Goal: Information Seeking & Learning: Understand process/instructions

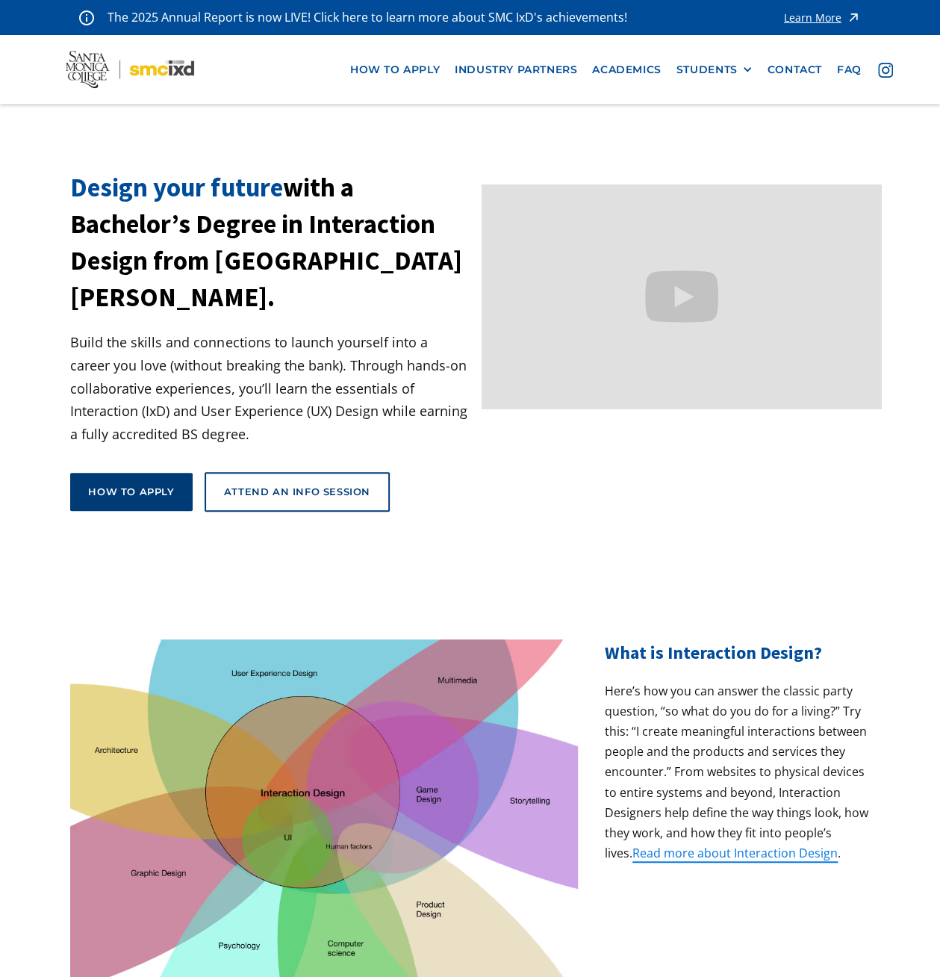
click at [152, 473] on link "How to apply" at bounding box center [131, 491] width 122 height 37
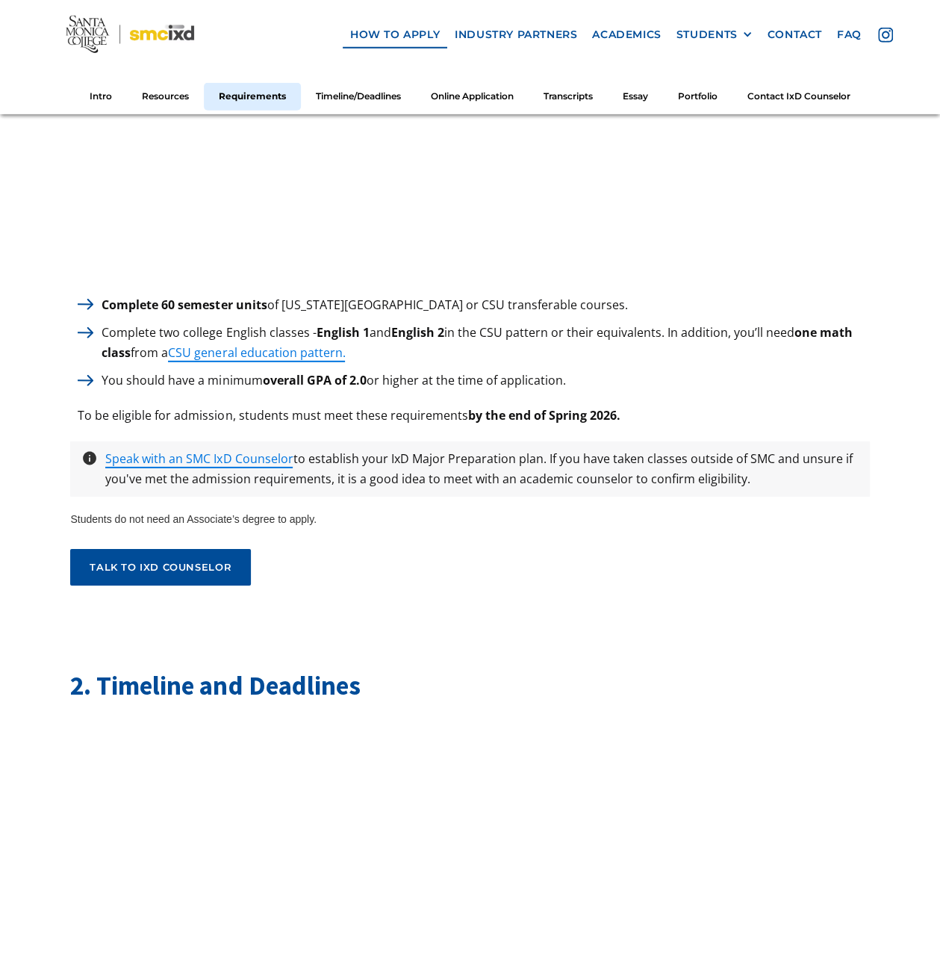
scroll to position [2016, 0]
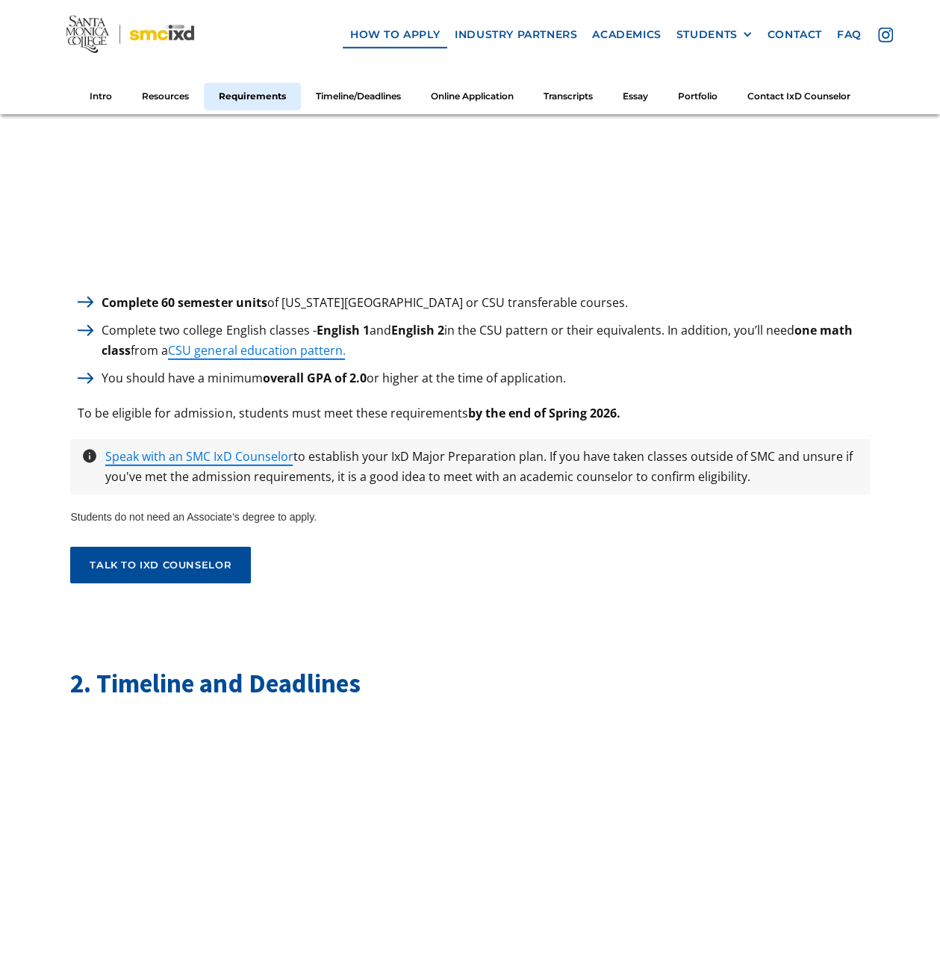
drag, startPoint x: 69, startPoint y: 296, endPoint x: 640, endPoint y: 308, distance: 570.5
drag, startPoint x: 640, startPoint y: 308, endPoint x: 541, endPoint y: 353, distance: 108.3
click at [541, 353] on p "Complete two college English classes - English 1 and English 2 in the CSU patte…" at bounding box center [481, 340] width 775 height 40
drag, startPoint x: 332, startPoint y: 326, endPoint x: 376, endPoint y: 325, distance: 43.3
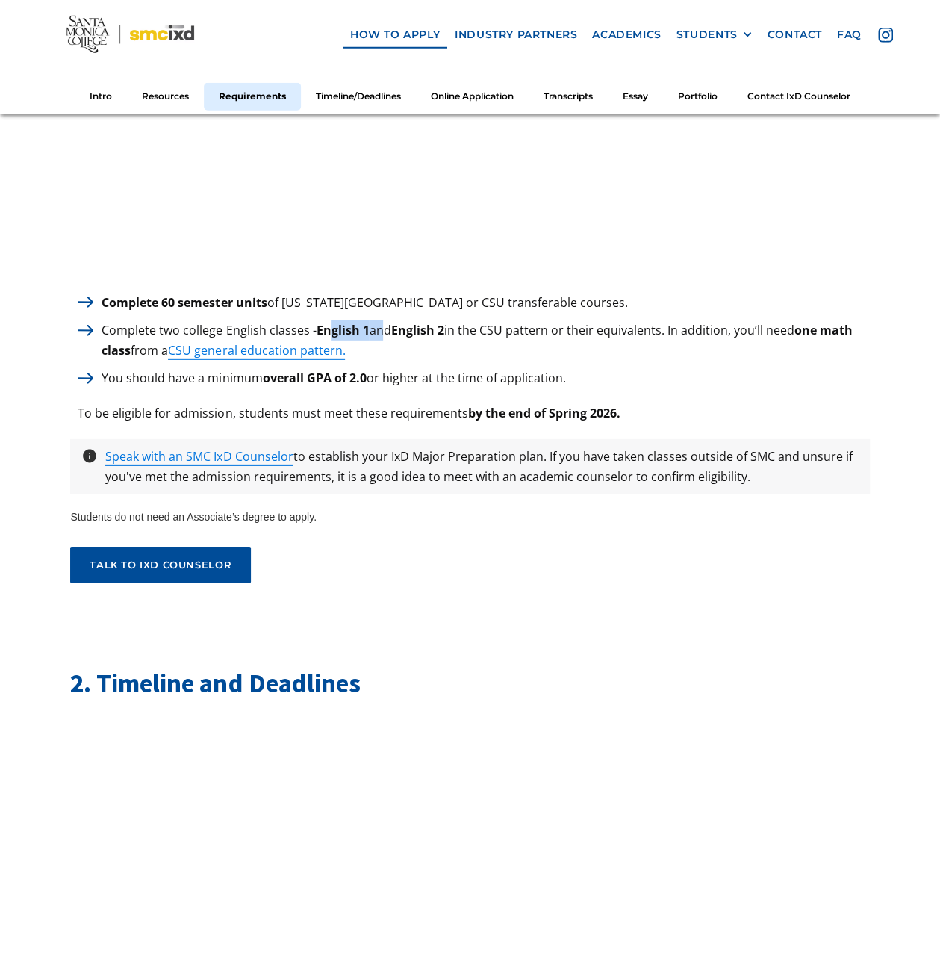
click at [376, 325] on p "Complete two college English classes - English 1 and English 2 in the CSU patte…" at bounding box center [481, 340] width 775 height 40
drag, startPoint x: 376, startPoint y: 325, endPoint x: 397, endPoint y: 331, distance: 22.5
click at [397, 331] on strong "English 2" at bounding box center [416, 330] width 53 height 16
drag, startPoint x: 397, startPoint y: 331, endPoint x: 443, endPoint y: 334, distance: 46.4
click at [443, 334] on strong "English 2" at bounding box center [416, 330] width 53 height 16
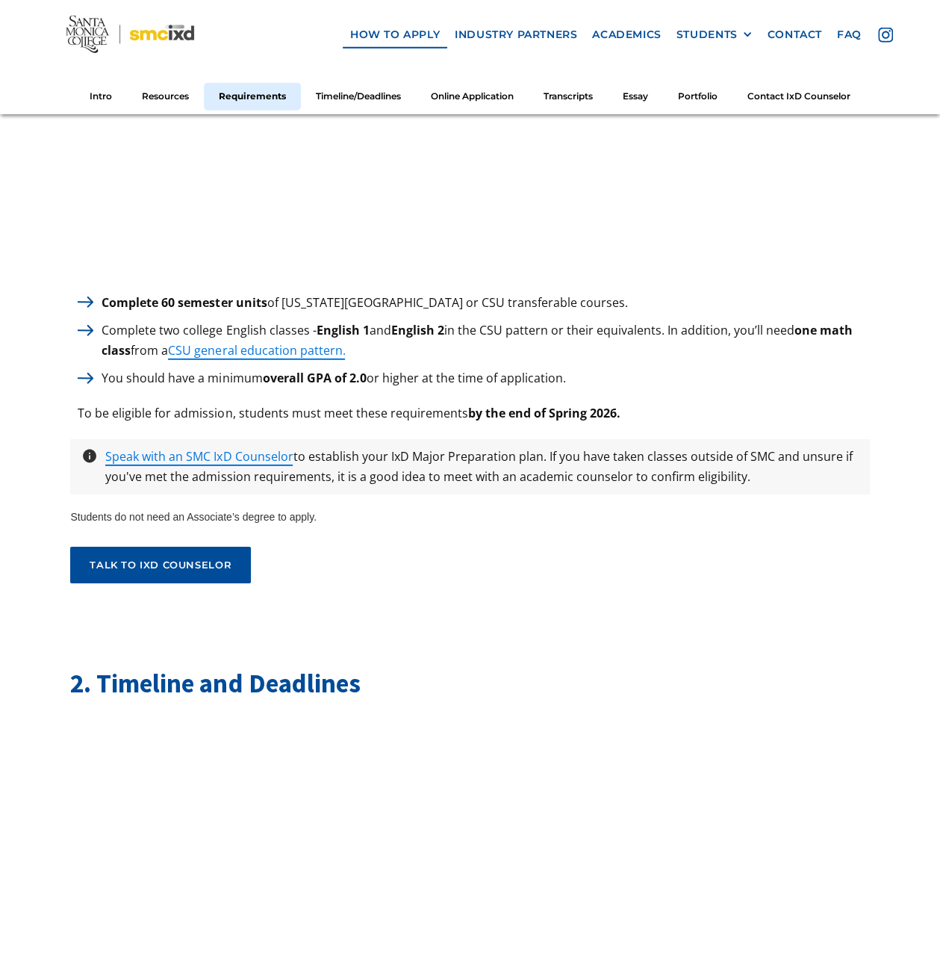
click at [725, 343] on p "Complete two college English classes - English 1 and English 2 in the CSU patte…" at bounding box center [481, 340] width 775 height 40
drag, startPoint x: 801, startPoint y: 327, endPoint x: 826, endPoint y: 340, distance: 28.7
click at [826, 340] on p "Complete two college English classes - English 1 and English 2 in the CSU patte…" at bounding box center [481, 340] width 775 height 40
click at [357, 379] on strong "overall GPA of 2.0" at bounding box center [314, 378] width 104 height 16
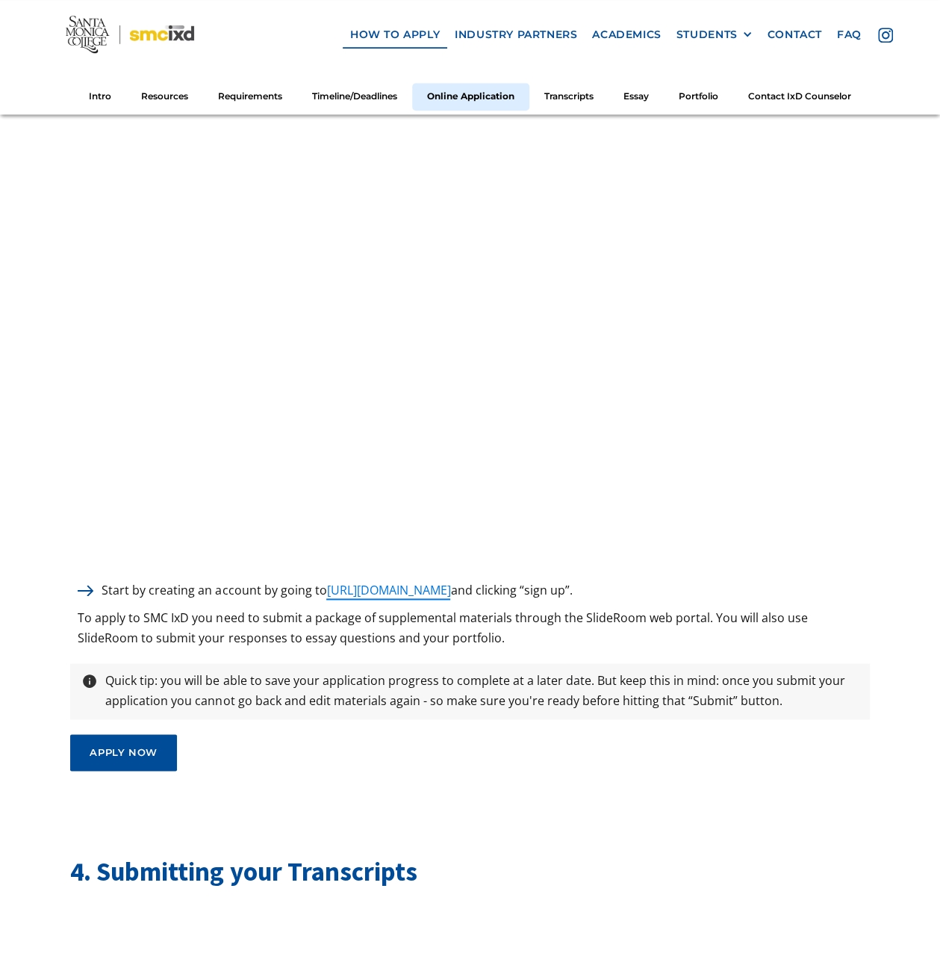
scroll to position [3434, 0]
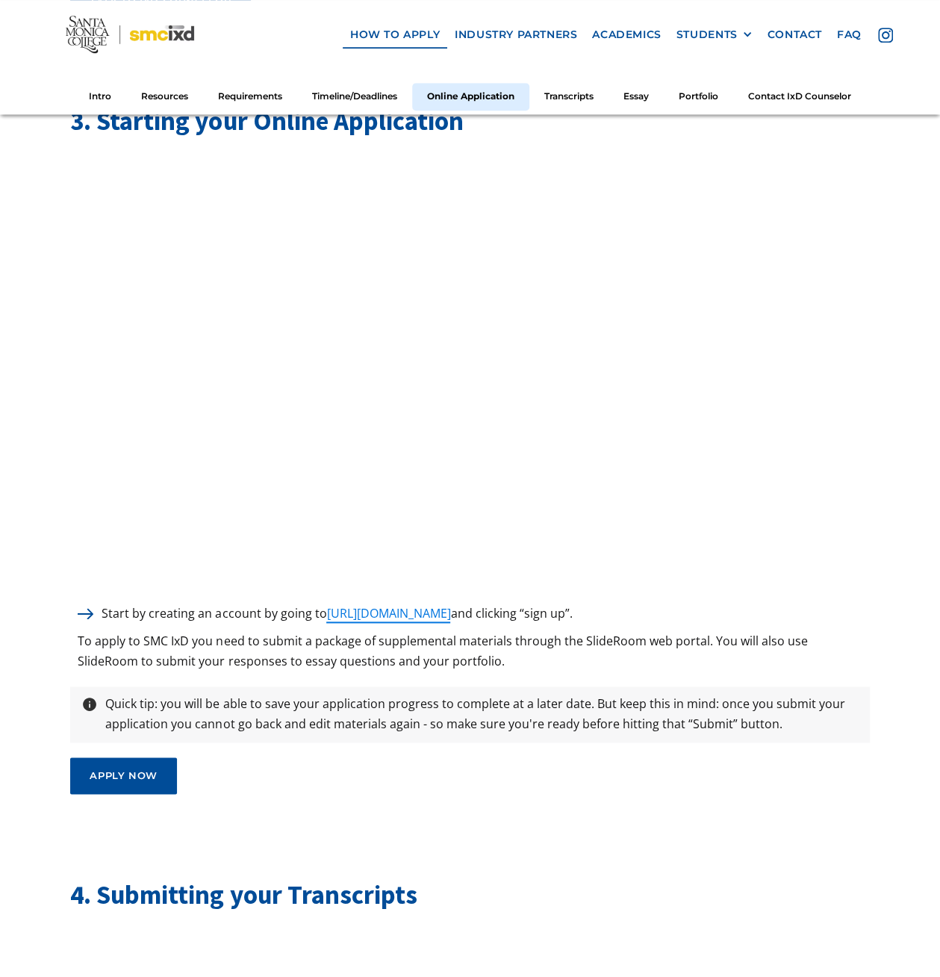
click at [321, 688] on div "Quick tip: you will be able to save your application progress to complete at a …" at bounding box center [469, 713] width 799 height 55
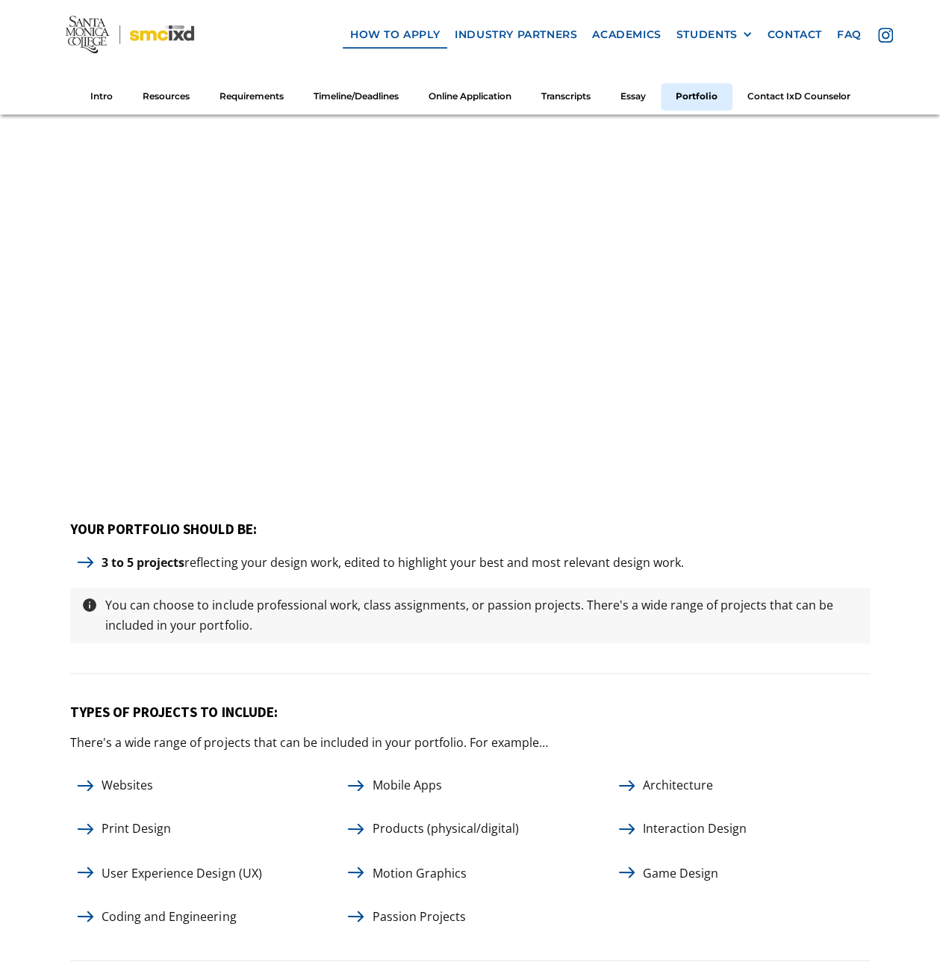
click at [343, 620] on p "You can choose to include professional work, class assignments, or passion proj…" at bounding box center [482, 615] width 768 height 40
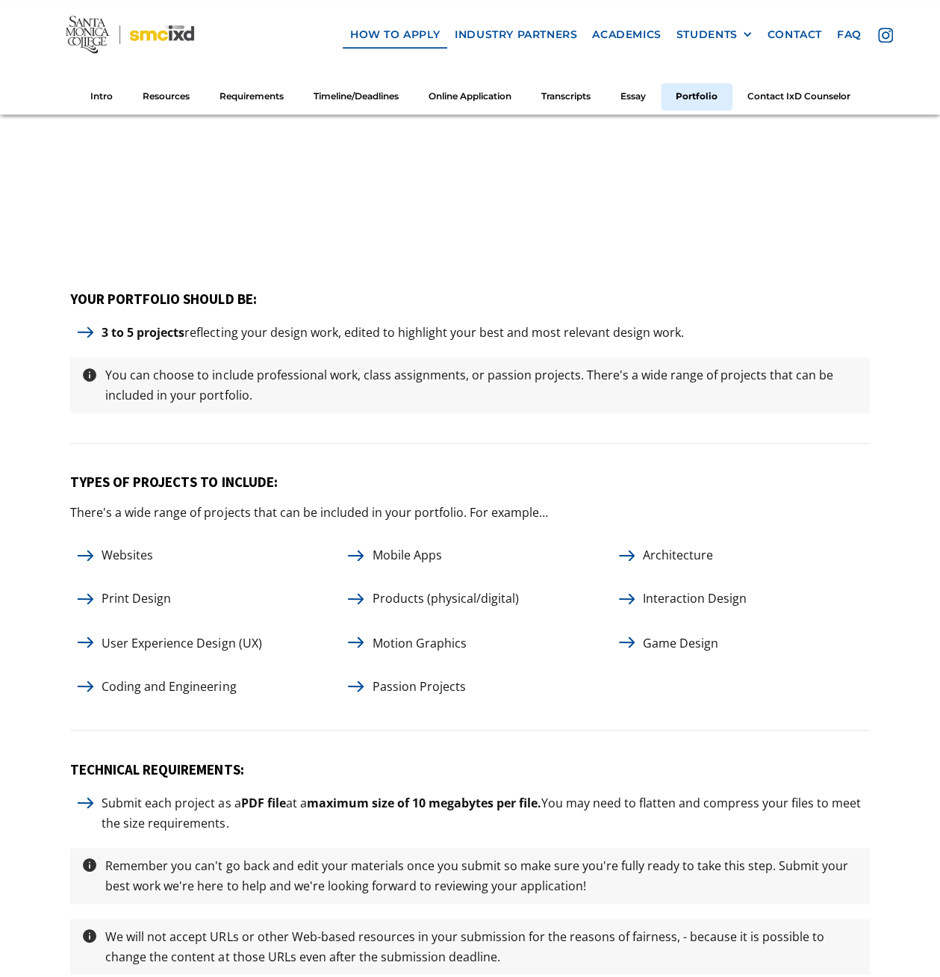
scroll to position [6421, 0]
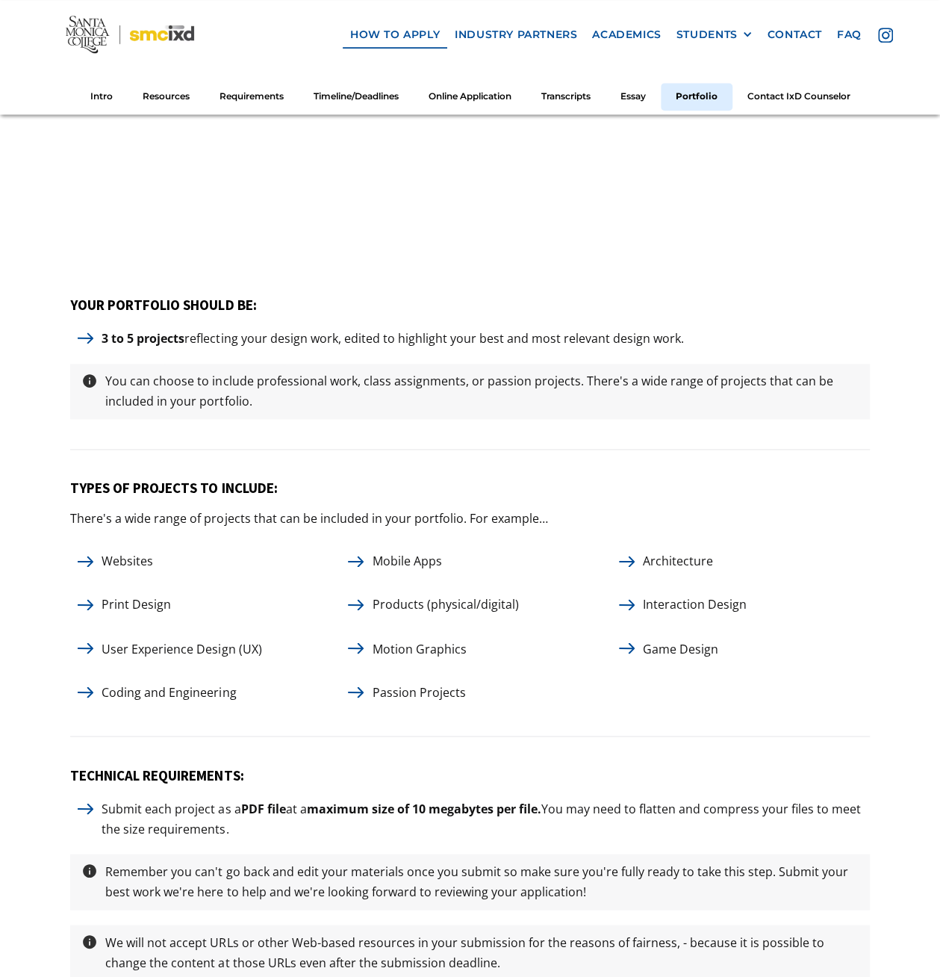
click at [676, 410] on div "You can choose to include professional work, class assignments, or passion proj…" at bounding box center [469, 391] width 799 height 55
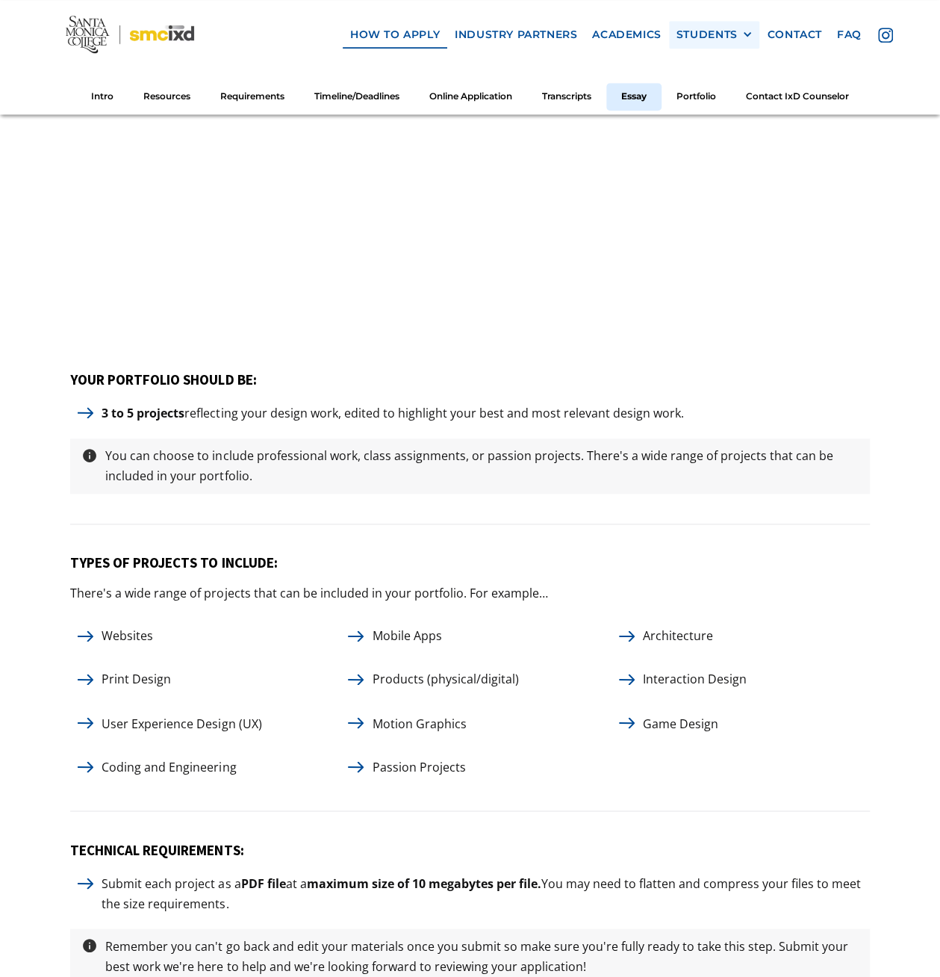
scroll to position [5590, 0]
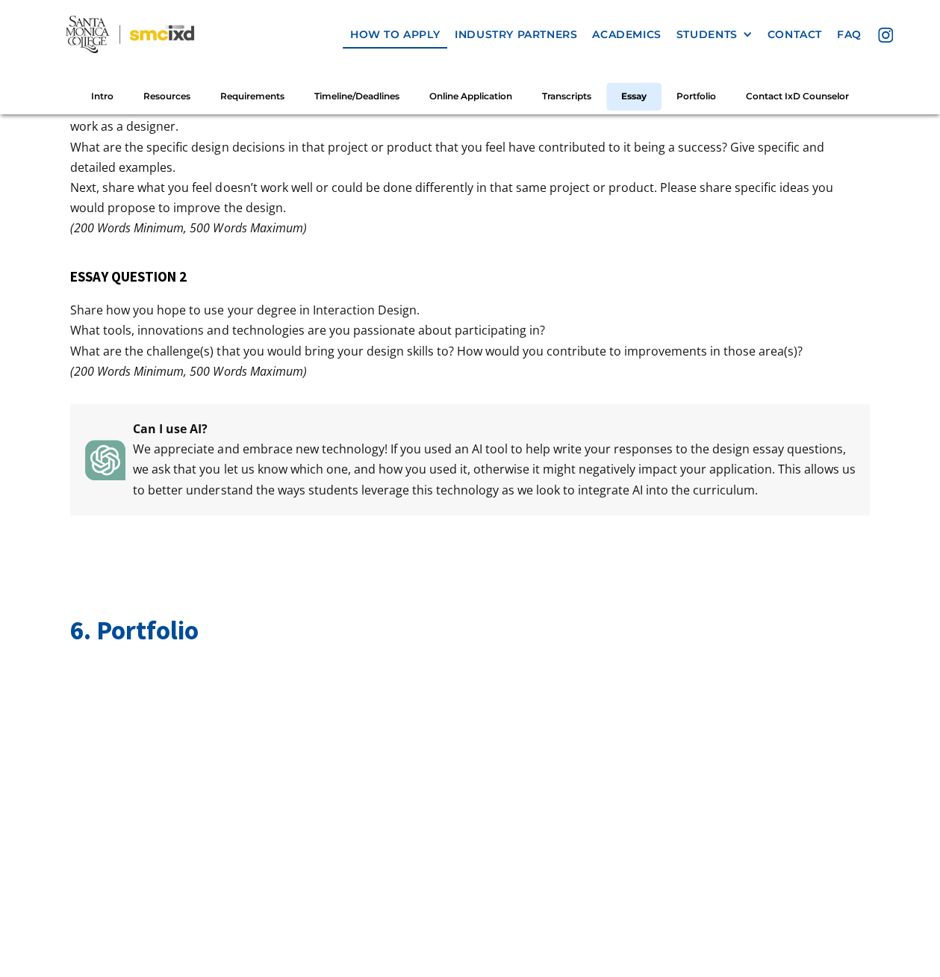
click at [208, 476] on p "We appreciate and embrace new technology! If you used an AI tool to help write …" at bounding box center [495, 469] width 740 height 61
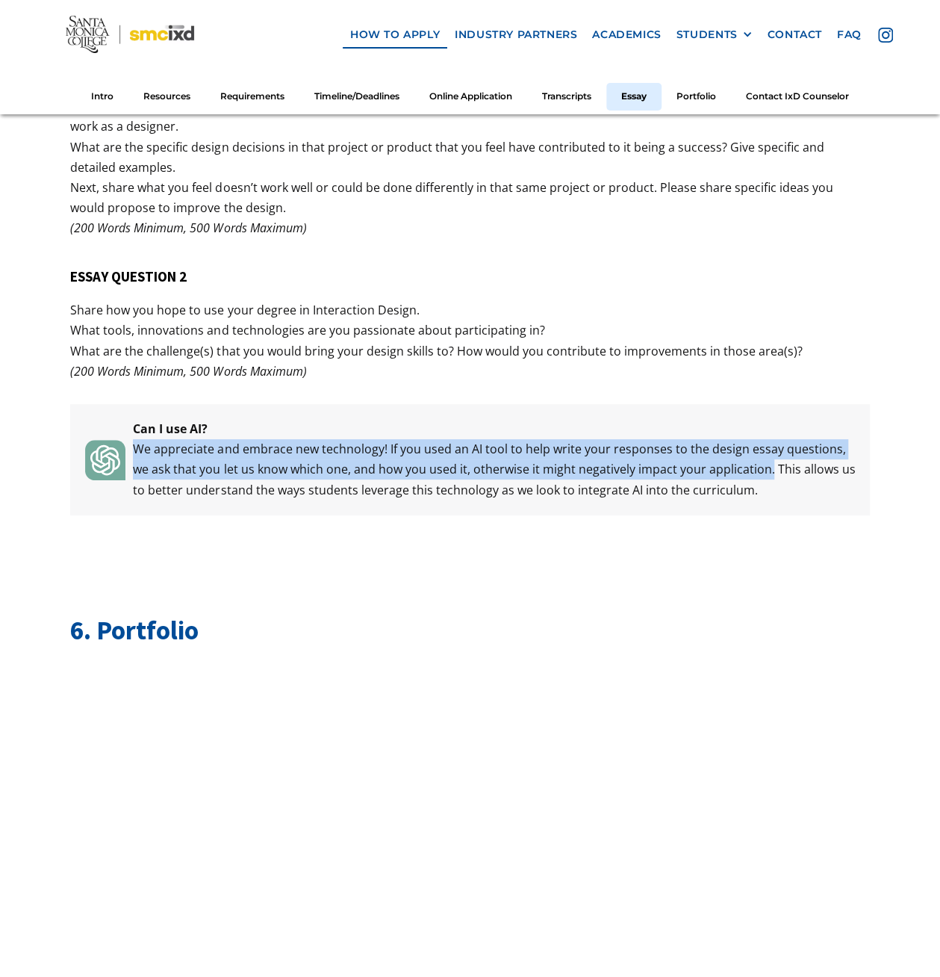
drag, startPoint x: 136, startPoint y: 448, endPoint x: 750, endPoint y: 469, distance: 614.1
click at [750, 469] on p "We appreciate and embrace new technology! If you used an AI tool to help write …" at bounding box center [495, 469] width 740 height 61
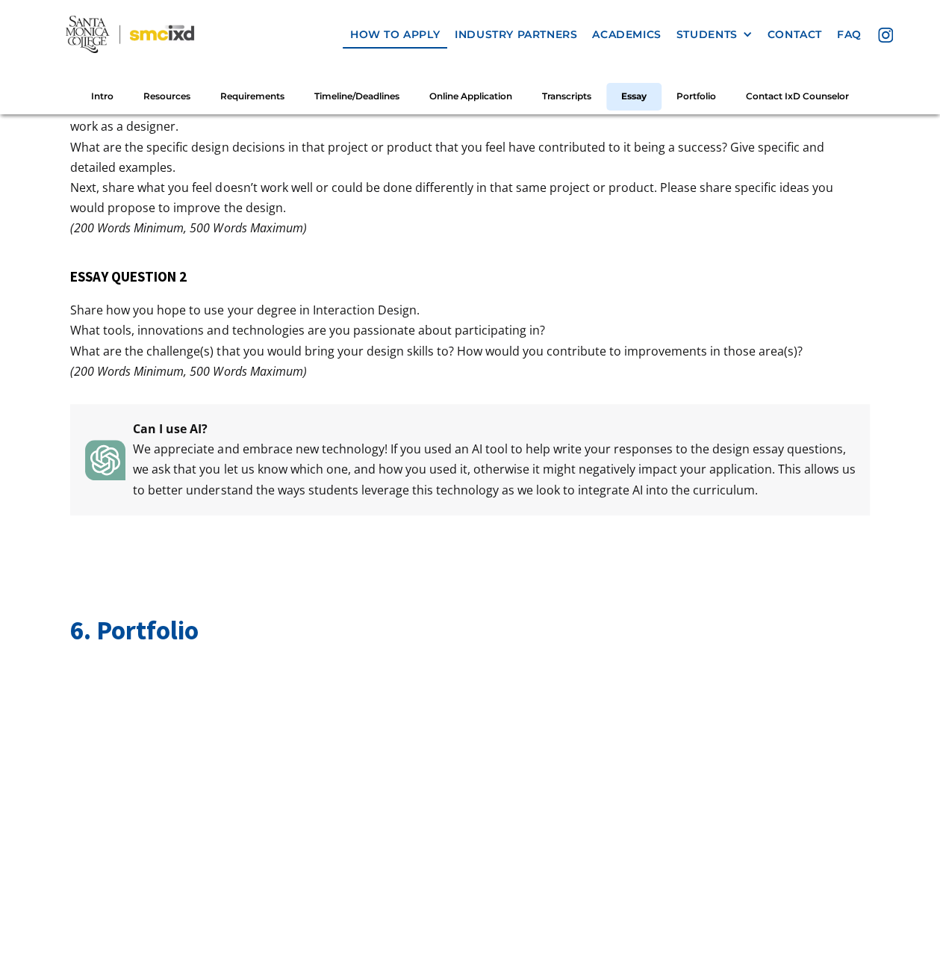
click at [751, 472] on p "We appreciate and embrace new technology! If you used an AI tool to help write …" at bounding box center [495, 469] width 740 height 61
